Goal: Information Seeking & Learning: Learn about a topic

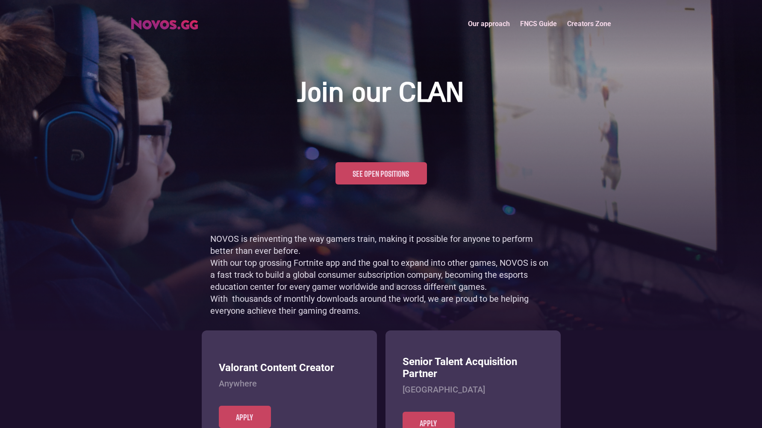
scroll to position [416, 0]
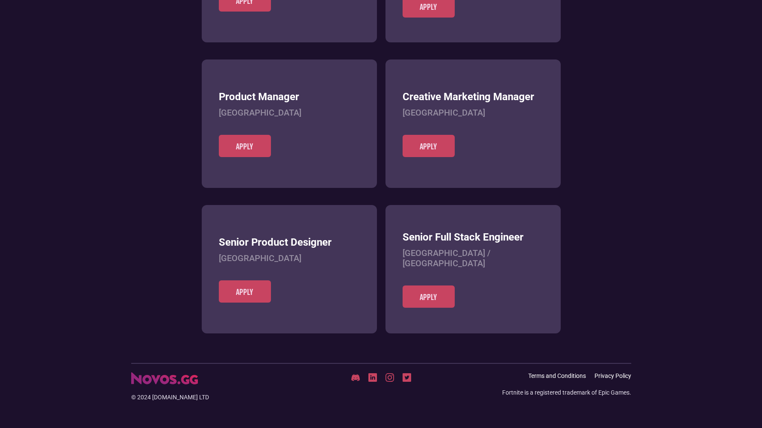
scroll to position [330, 0]
